Goal: Task Accomplishment & Management: Use online tool/utility

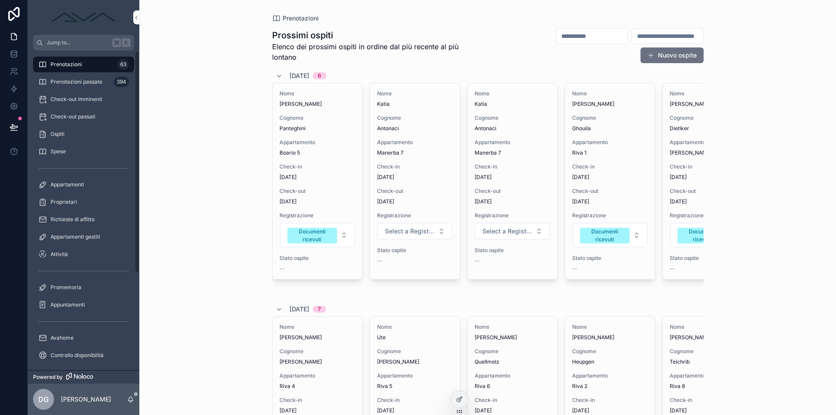
scroll to position [0, 49]
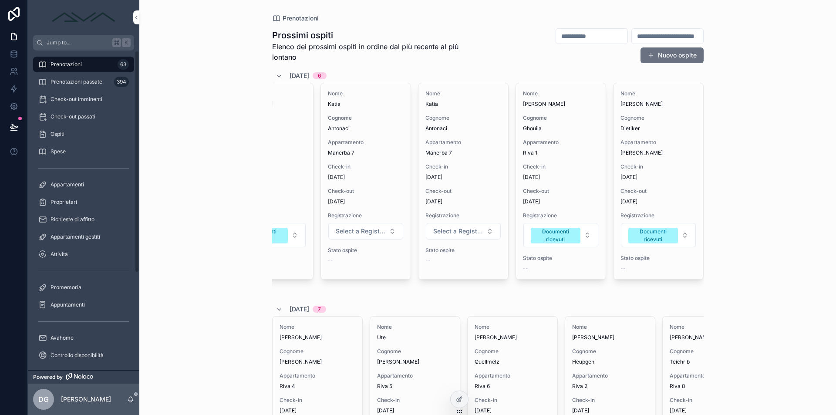
click at [87, 64] on div "Prenotazioni 63" at bounding box center [83, 64] width 91 height 14
click at [556, 40] on input "scrollable content" at bounding box center [591, 36] width 71 height 12
type input "****"
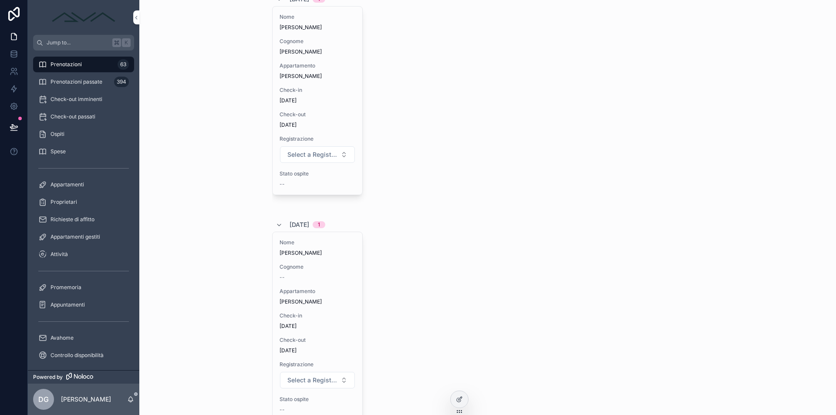
scroll to position [448, 0]
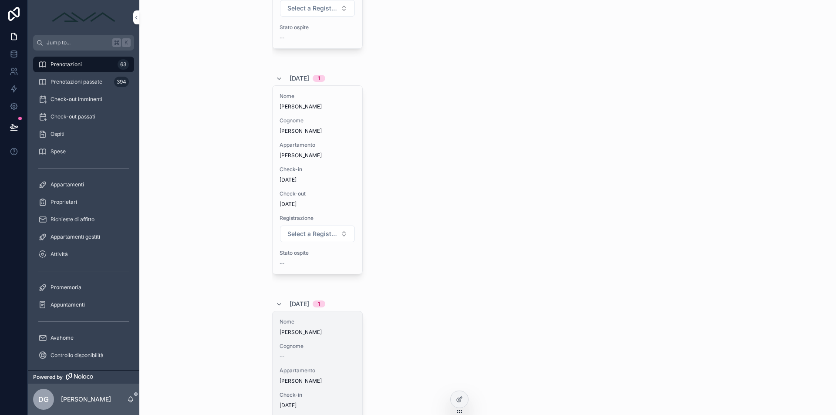
click at [326, 346] on span "Cognome" at bounding box center [318, 346] width 76 height 7
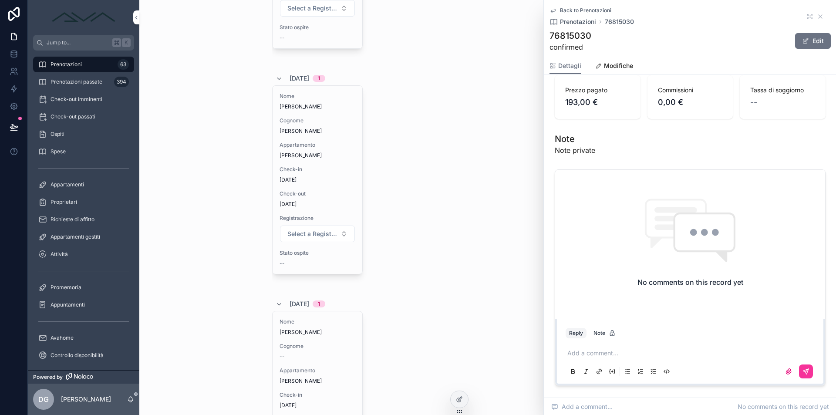
scroll to position [587, 0]
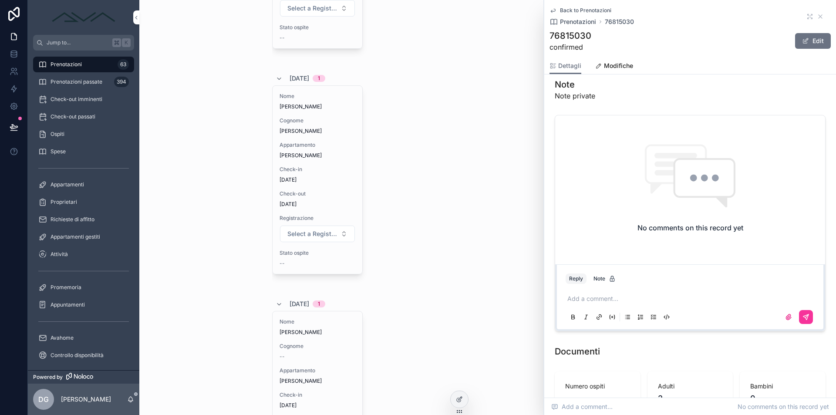
click at [623, 303] on p "scrollable content" at bounding box center [691, 298] width 249 height 9
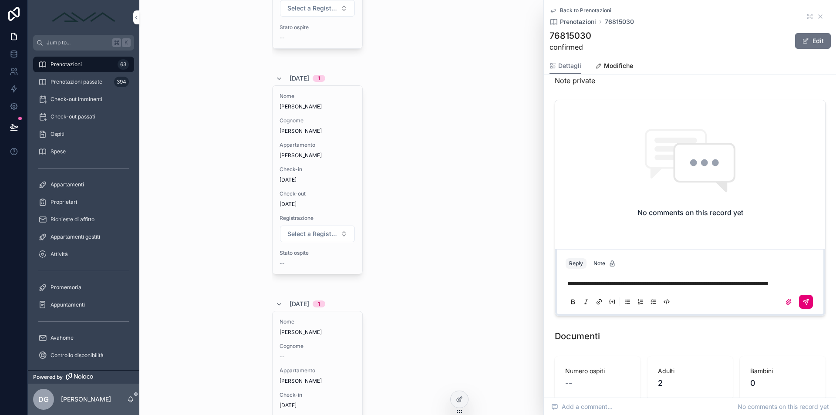
click at [802, 305] on icon "scrollable content" at bounding box center [805, 301] width 7 height 7
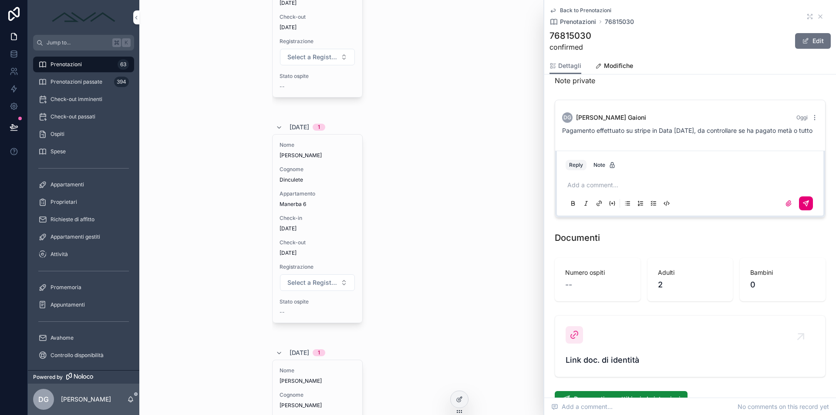
scroll to position [174, 0]
click at [75, 310] on div "Appuntamenti" at bounding box center [83, 305] width 91 height 14
